Goal: Task Accomplishment & Management: Manage account settings

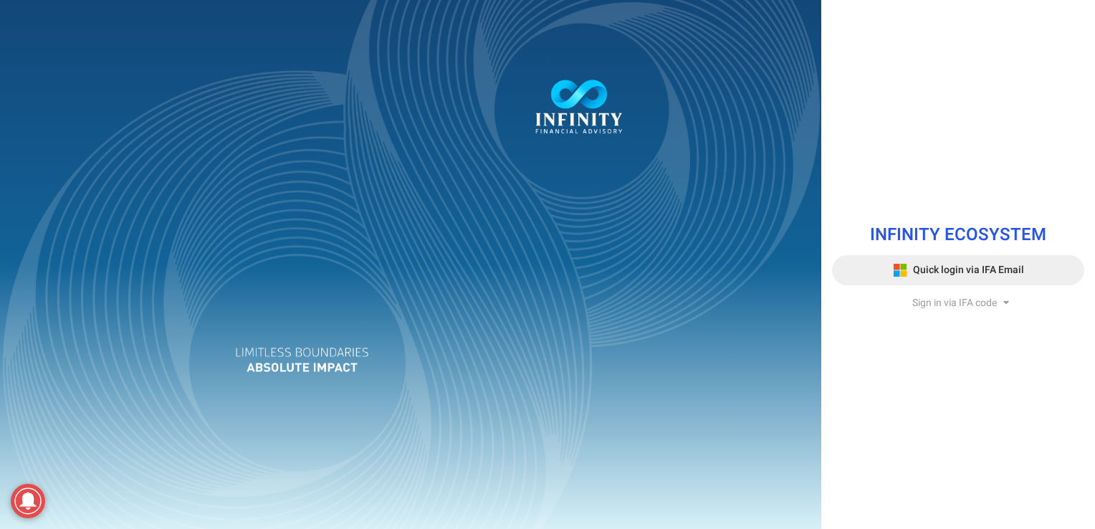
click at [962, 268] on span "Quick login via IFA Email" at bounding box center [968, 269] width 111 height 15
click at [939, 274] on span "Quick login via IFA Email" at bounding box center [968, 269] width 111 height 15
click at [979, 265] on span "Quick login via IFA Email" at bounding box center [968, 269] width 111 height 15
